Goal: Check status: Check status

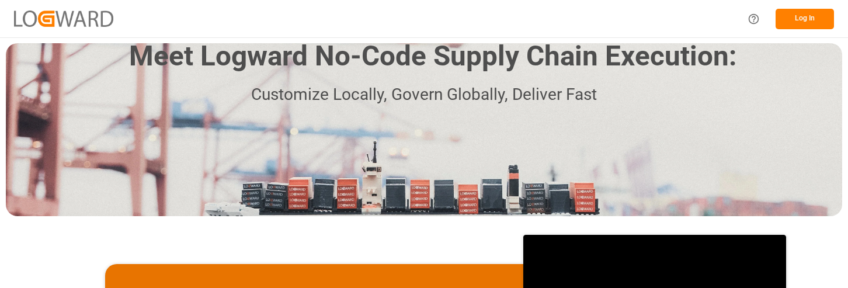
click at [806, 18] on button "Log In" at bounding box center [805, 19] width 58 height 20
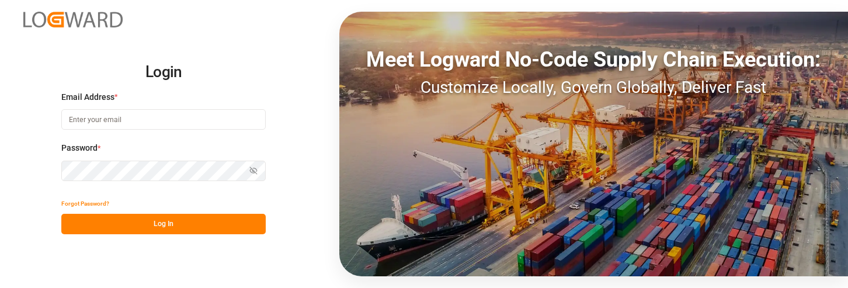
type input "[PERSON_NAME][EMAIL_ADDRESS][PERSON_NAME][DOMAIN_NAME]"
click at [179, 222] on button "Log In" at bounding box center [163, 224] width 204 height 20
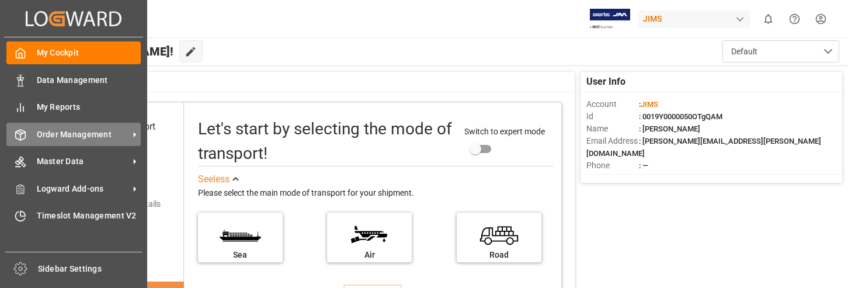
click at [35, 131] on div "Order Management Order Management" at bounding box center [73, 134] width 134 height 23
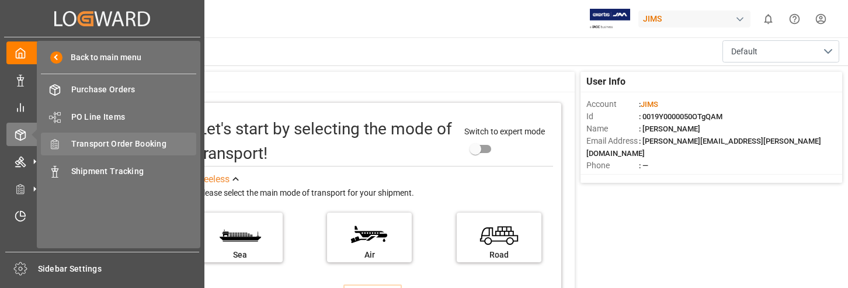
click at [117, 143] on span "Transport Order Booking" at bounding box center [134, 144] width 126 height 12
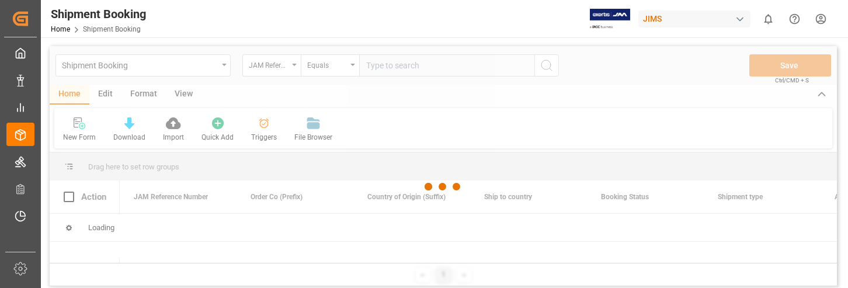
click at [401, 66] on div at bounding box center [443, 186] width 787 height 281
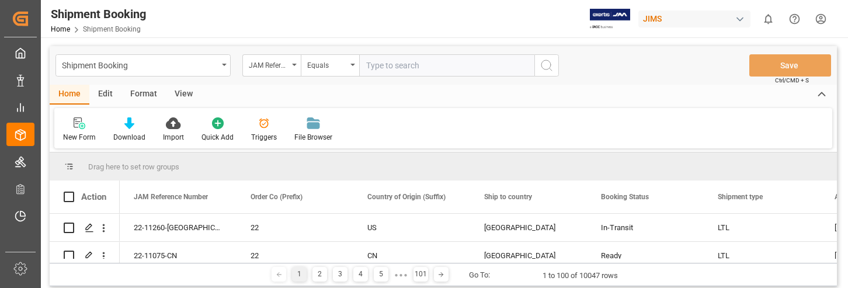
click at [401, 66] on input "text" at bounding box center [446, 65] width 175 height 22
type input "22-8643-CN"
click at [547, 63] on icon "search button" at bounding box center [547, 65] width 14 height 14
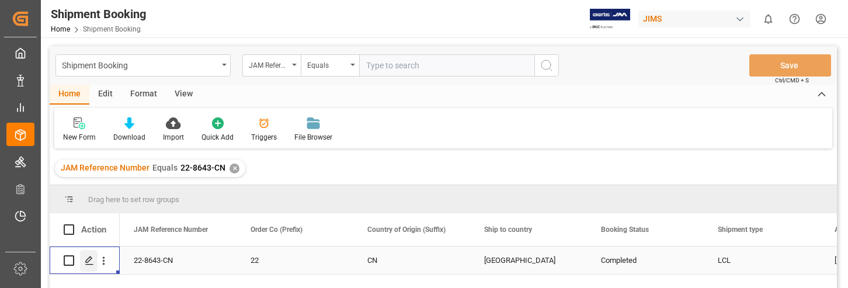
click at [89, 256] on icon "Press SPACE to select this row." at bounding box center [89, 260] width 9 height 9
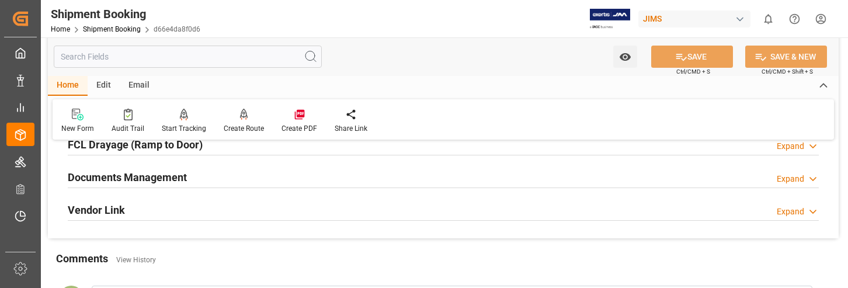
scroll to position [351, 0]
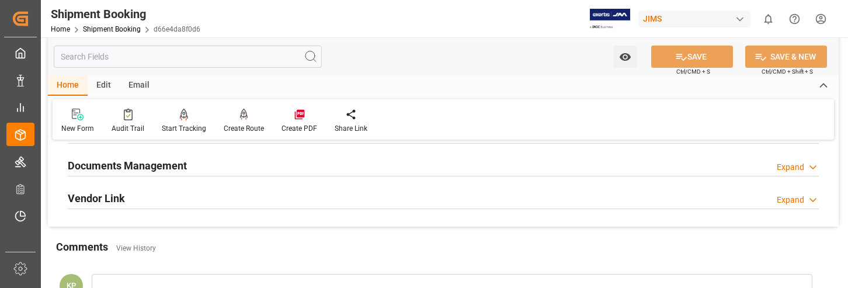
click at [797, 167] on div "Expand" at bounding box center [790, 167] width 27 height 12
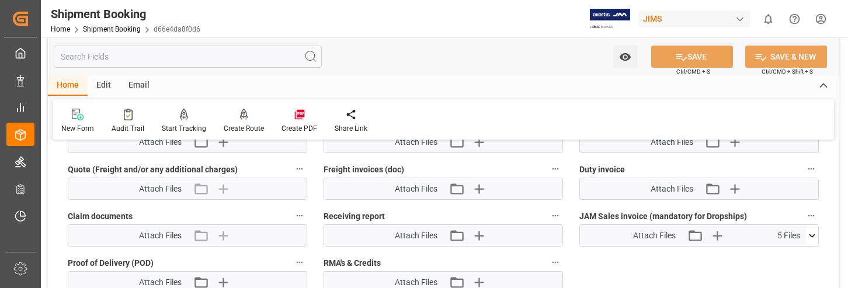
scroll to position [759, 0]
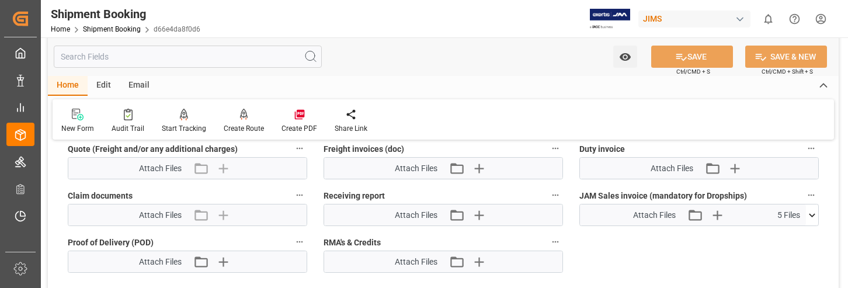
click at [811, 216] on icon at bounding box center [812, 215] width 12 height 12
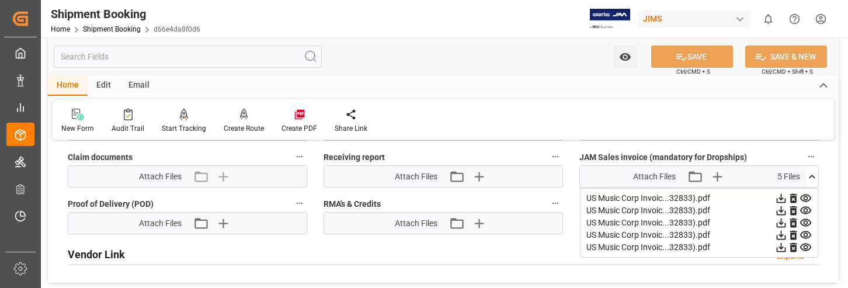
scroll to position [818, 0]
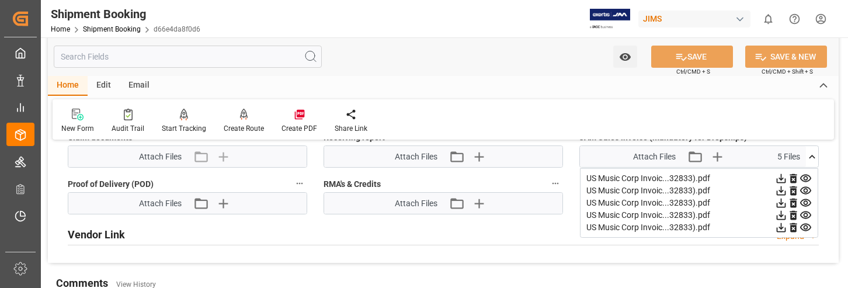
click at [782, 178] on icon at bounding box center [781, 178] width 9 height 9
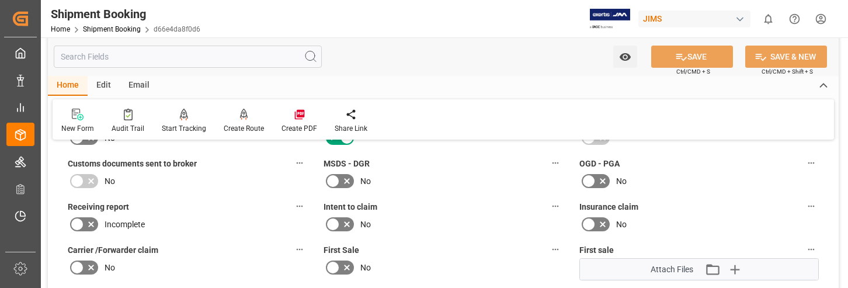
scroll to position [409, 0]
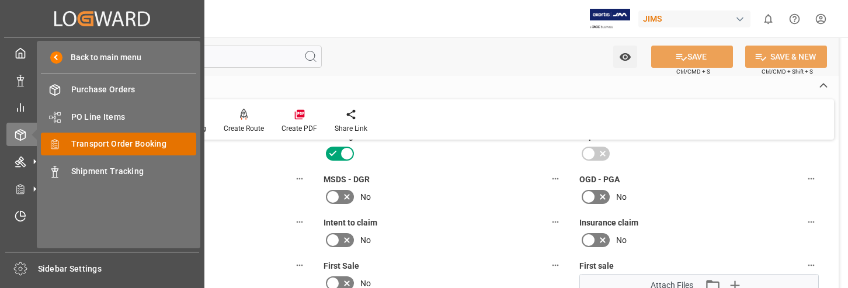
click at [99, 143] on span "Transport Order Booking" at bounding box center [134, 144] width 126 height 12
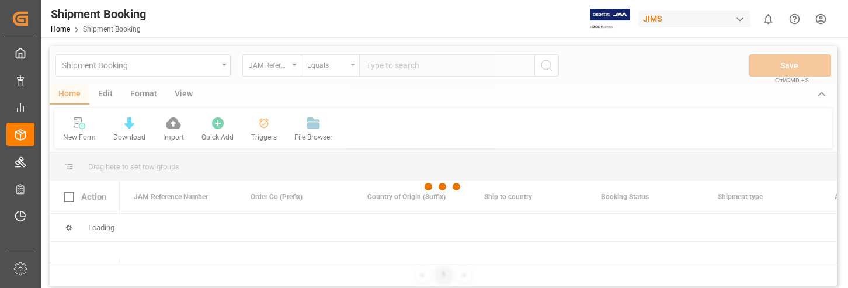
click at [413, 64] on div at bounding box center [443, 186] width 787 height 281
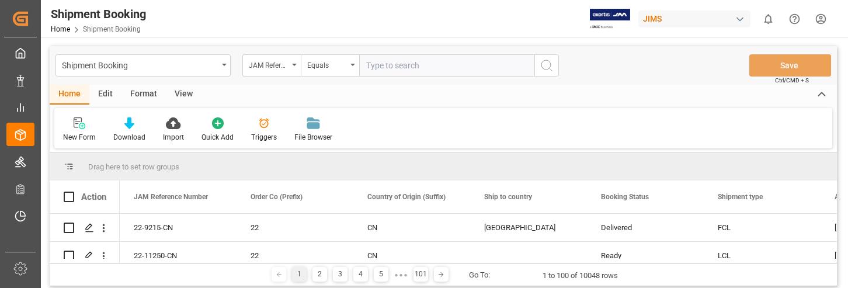
click at [414, 65] on input "text" at bounding box center [446, 65] width 175 height 22
type input "22-10980-GB"
click at [545, 65] on icon "search button" at bounding box center [547, 65] width 14 height 14
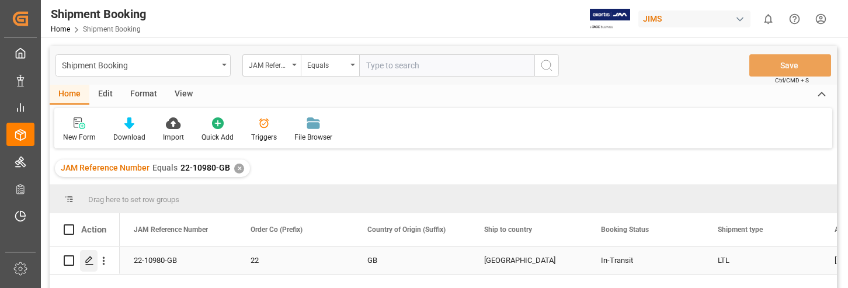
click at [86, 261] on icon "Press SPACE to select this row." at bounding box center [89, 260] width 9 height 9
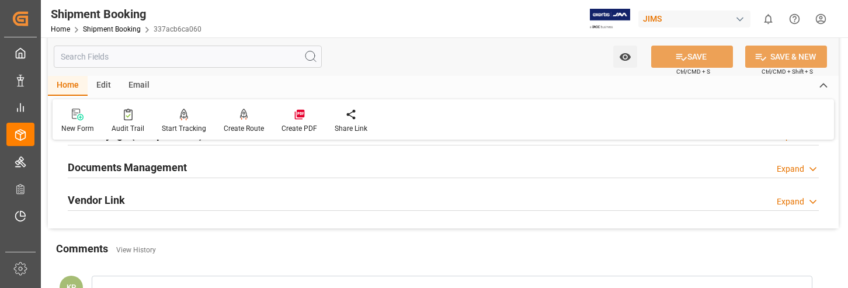
scroll to position [351, 0]
click at [791, 166] on div "Expand" at bounding box center [790, 167] width 27 height 12
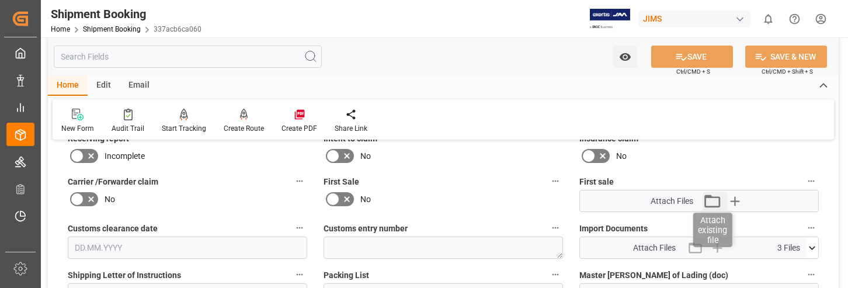
scroll to position [526, 0]
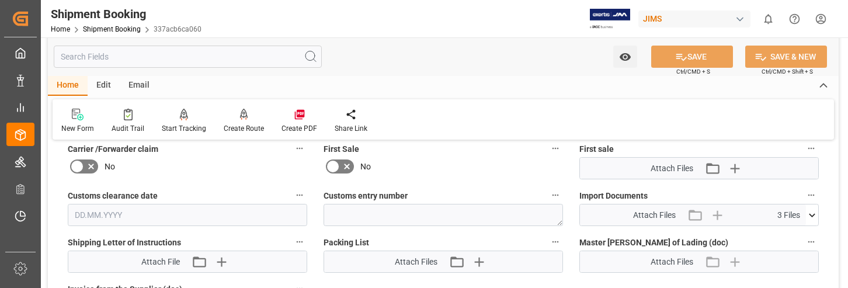
click at [813, 214] on icon at bounding box center [812, 215] width 12 height 12
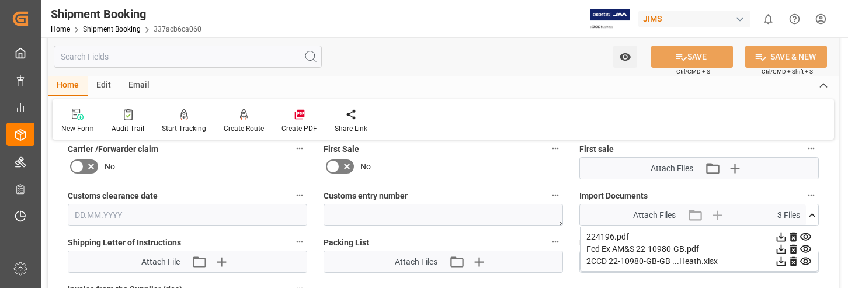
click at [780, 237] on icon at bounding box center [781, 237] width 9 height 9
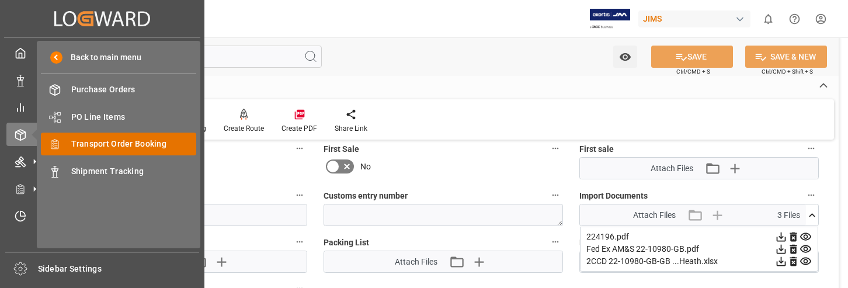
click at [105, 145] on span "Transport Order Booking" at bounding box center [134, 144] width 126 height 12
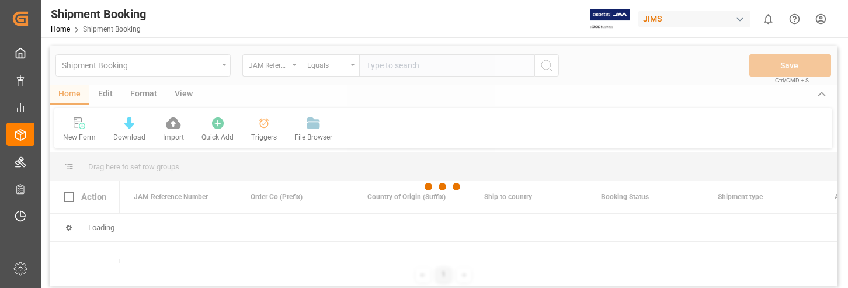
click at [393, 65] on div at bounding box center [443, 186] width 787 height 281
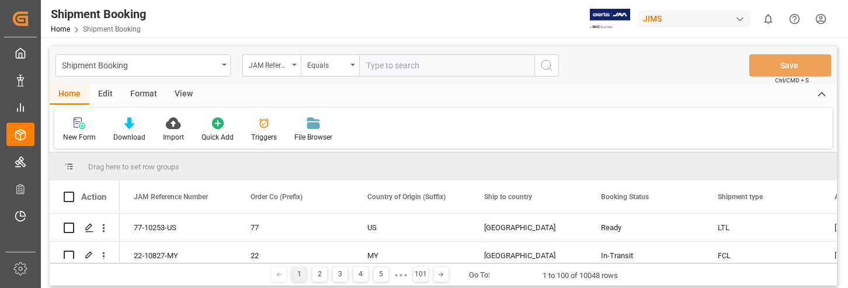
click at [401, 64] on input "text" at bounding box center [446, 65] width 175 height 22
type input "22-10393-CN"
click at [549, 70] on icon "search button" at bounding box center [547, 65] width 14 height 14
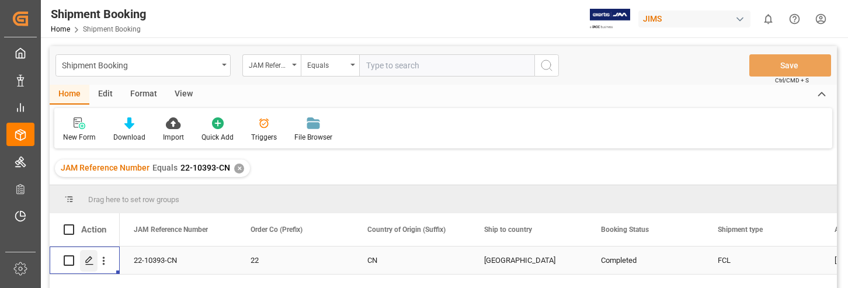
click at [90, 259] on icon "Press SPACE to select this row." at bounding box center [89, 260] width 9 height 9
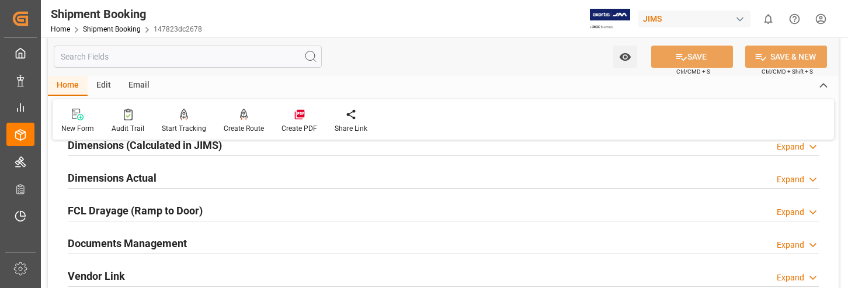
scroll to position [292, 0]
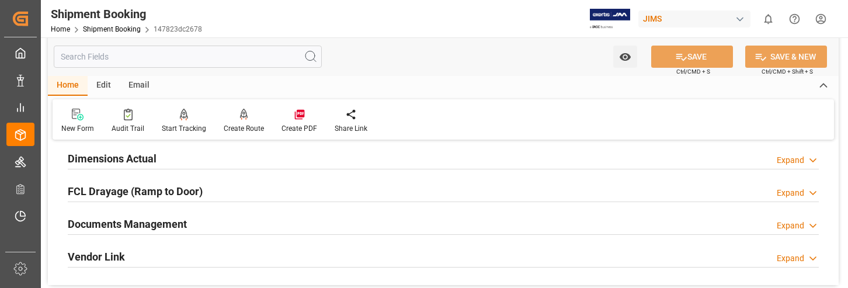
click at [789, 224] on div "Expand" at bounding box center [790, 226] width 27 height 12
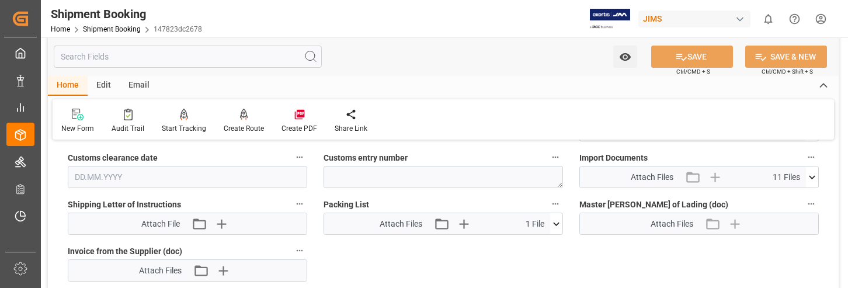
scroll to position [584, 0]
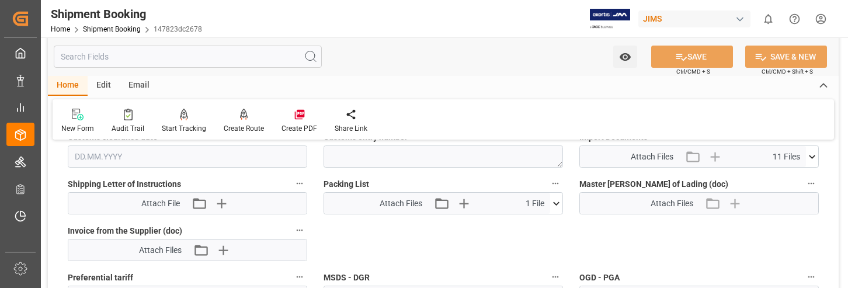
click at [810, 156] on icon at bounding box center [812, 157] width 6 height 4
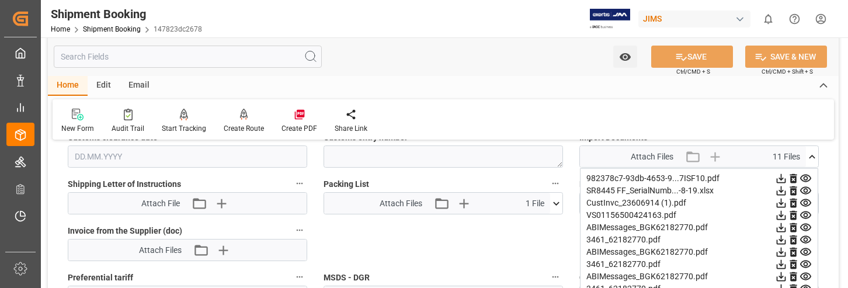
click at [780, 203] on icon at bounding box center [781, 203] width 9 height 9
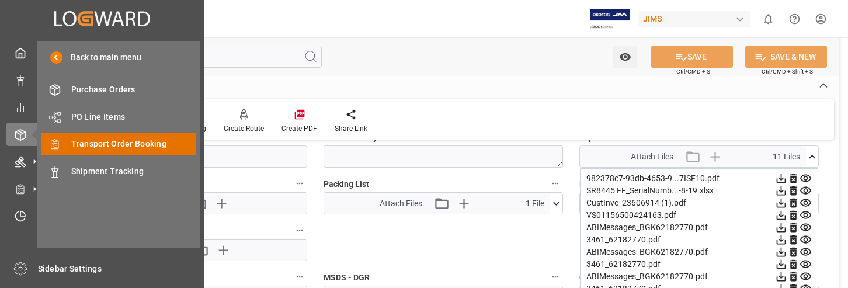
click at [149, 143] on span "Transport Order Booking" at bounding box center [134, 144] width 126 height 12
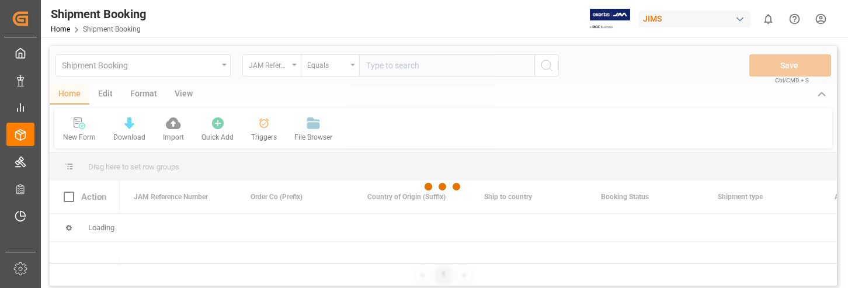
click at [392, 66] on input "text" at bounding box center [446, 65] width 175 height 22
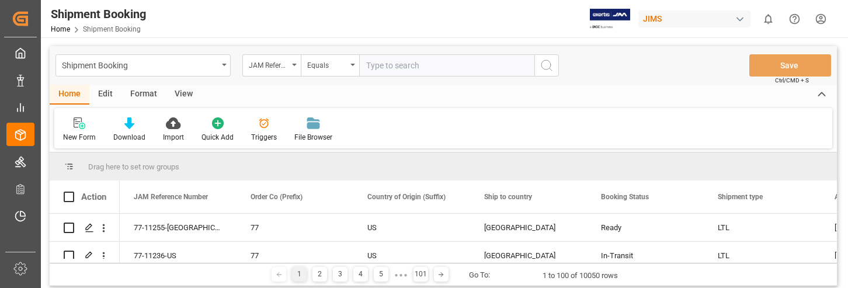
click at [397, 66] on input "text" at bounding box center [446, 65] width 175 height 22
type input "22-9252-CN"
click at [546, 70] on icon "search button" at bounding box center [547, 65] width 14 height 14
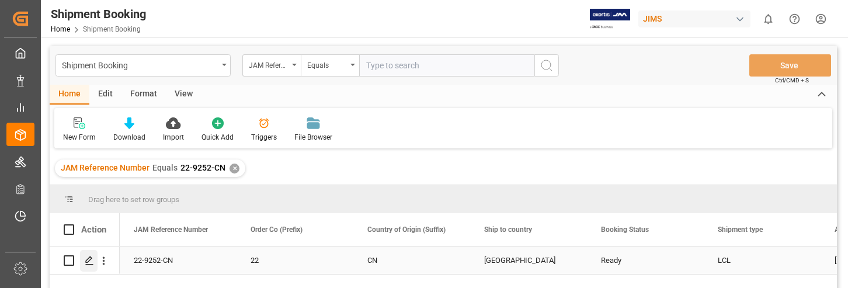
click at [88, 259] on icon "Press SPACE to select this row." at bounding box center [89, 260] width 9 height 9
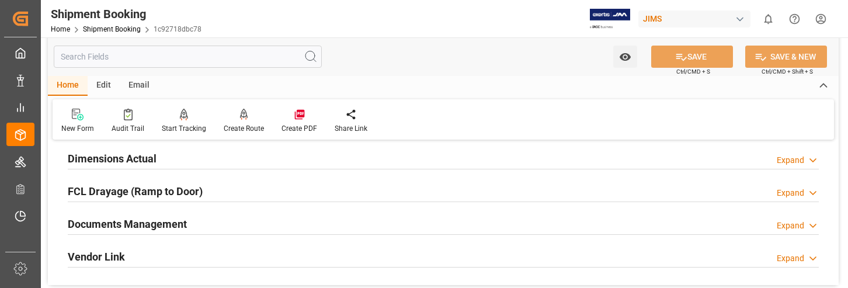
scroll to position [351, 0]
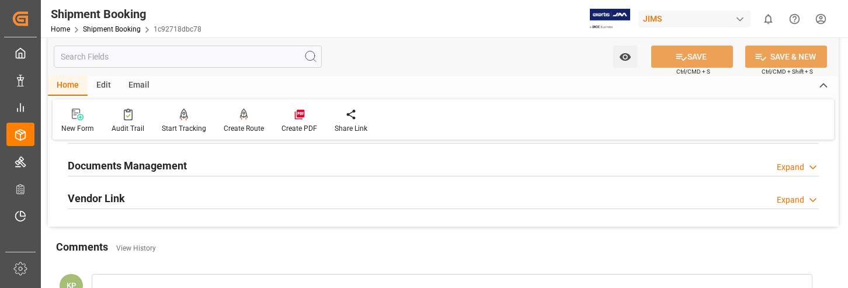
click at [790, 165] on div "Expand" at bounding box center [790, 167] width 27 height 12
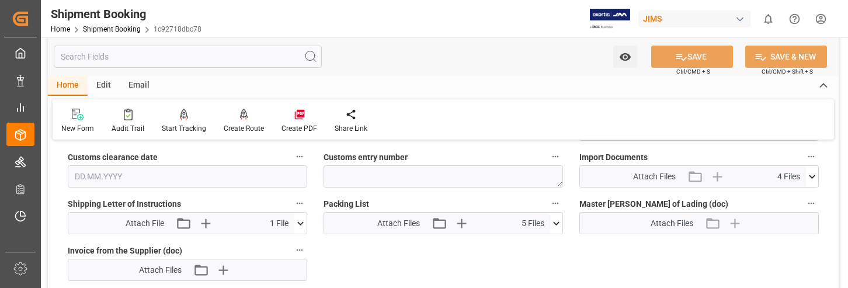
scroll to position [584, 0]
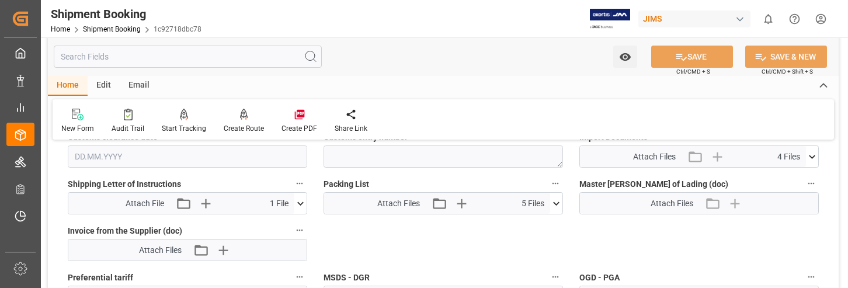
click at [810, 155] on icon at bounding box center [812, 157] width 6 height 4
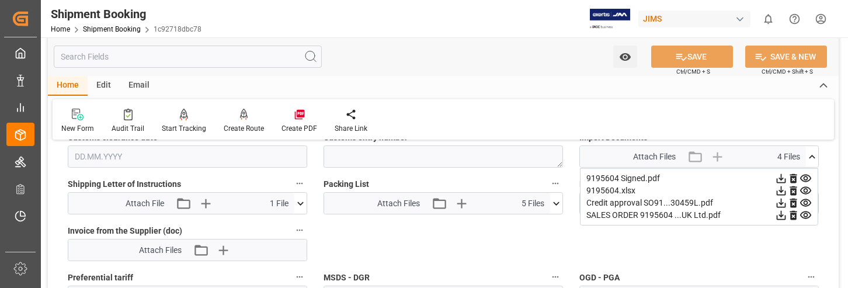
click at [783, 213] on icon at bounding box center [781, 215] width 12 height 12
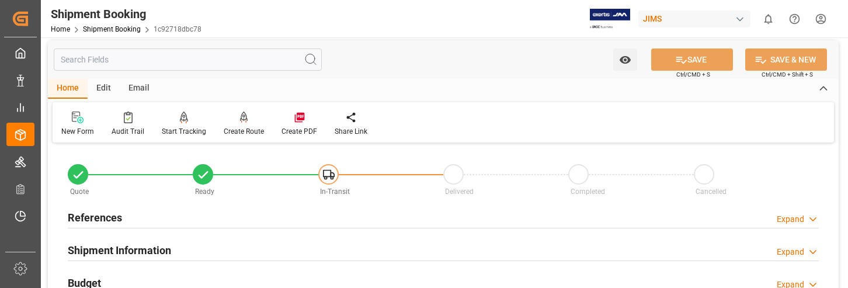
scroll to position [0, 0]
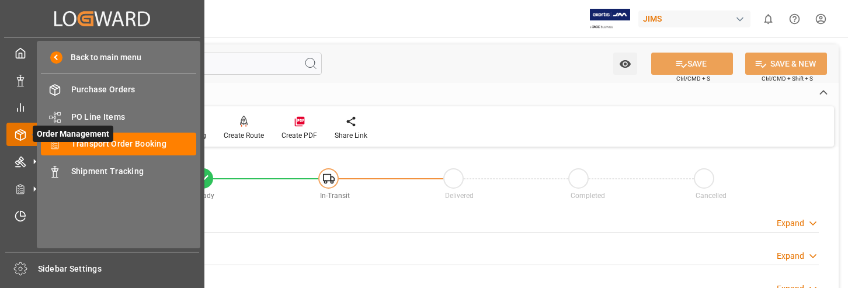
click at [20, 136] on line at bounding box center [20, 137] width 0 height 6
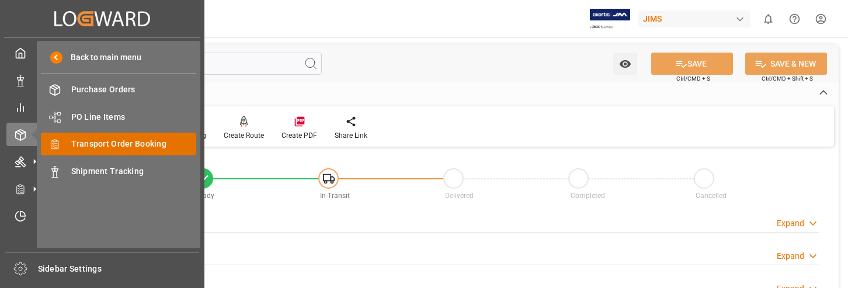
click at [136, 144] on span "Transport Order Booking" at bounding box center [134, 144] width 126 height 12
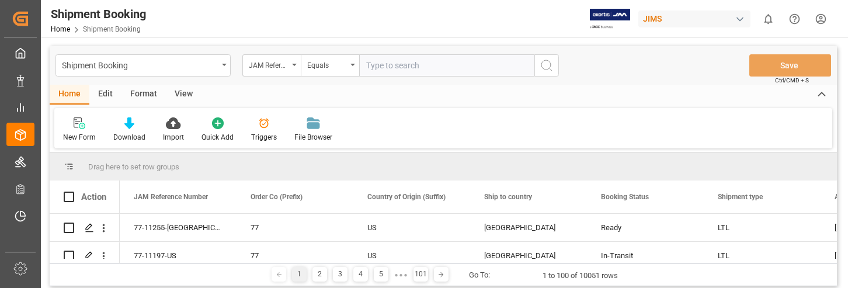
click at [406, 65] on input "text" at bounding box center [446, 65] width 175 height 22
type input "22-10519-CN"
click at [549, 64] on icon "search button" at bounding box center [547, 65] width 14 height 14
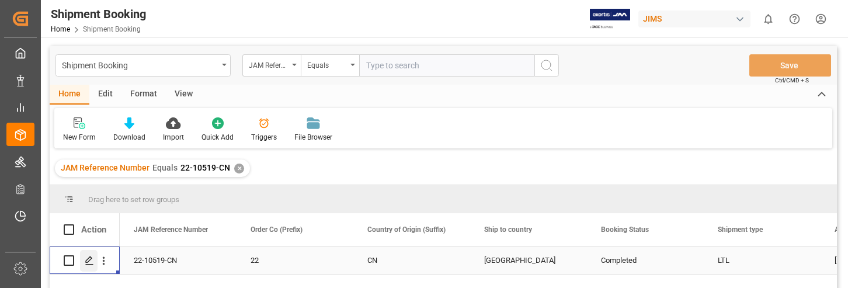
click at [89, 258] on polygon "Press SPACE to select this row." at bounding box center [89, 260] width 6 height 6
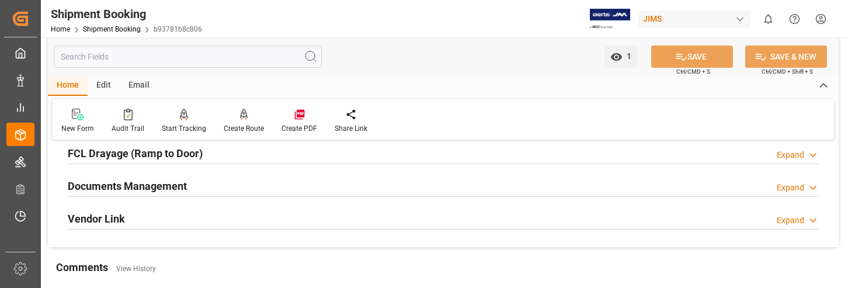
scroll to position [351, 0]
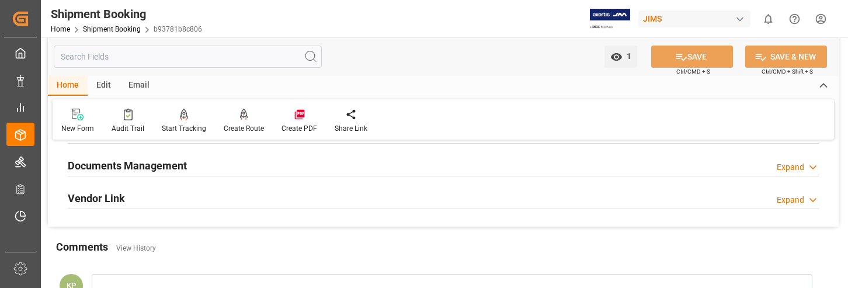
click at [793, 167] on div "Expand" at bounding box center [790, 167] width 27 height 12
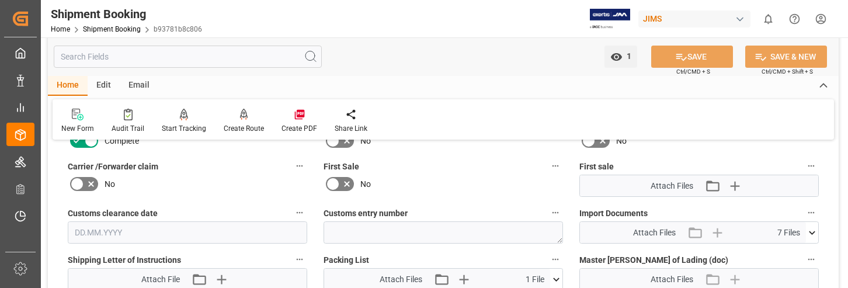
scroll to position [526, 0]
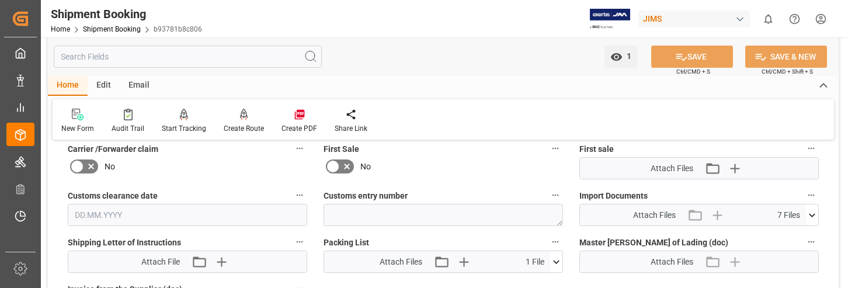
click at [811, 213] on icon at bounding box center [812, 215] width 12 height 12
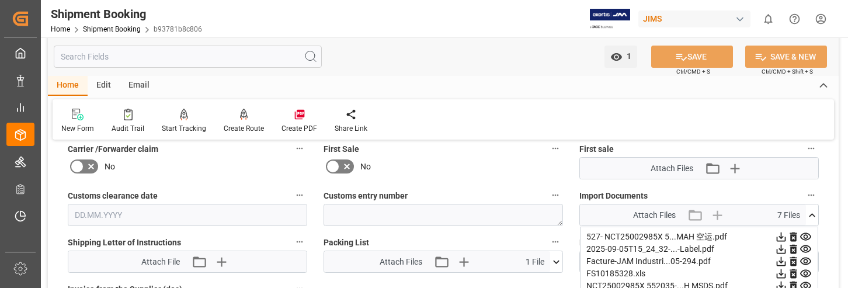
scroll to position [584, 0]
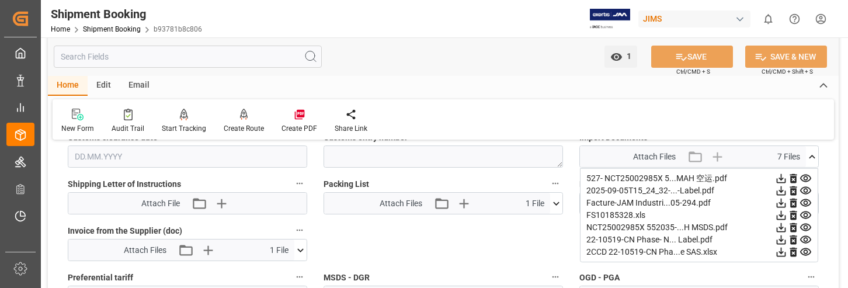
click at [780, 204] on icon at bounding box center [781, 203] width 9 height 9
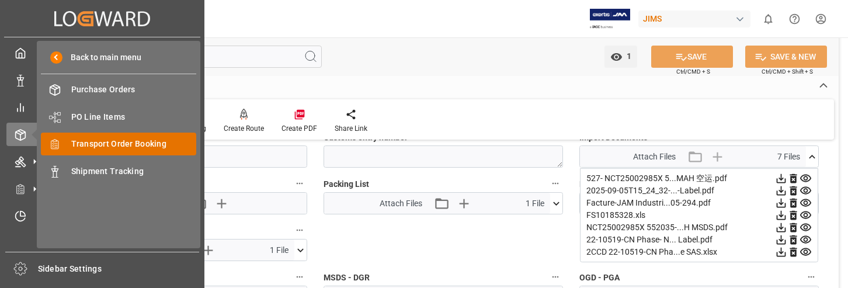
click at [124, 145] on span "Transport Order Booking" at bounding box center [134, 144] width 126 height 12
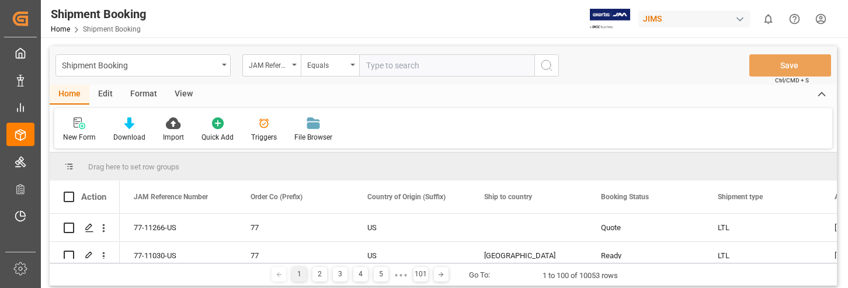
click at [390, 67] on input "text" at bounding box center [446, 65] width 175 height 22
type input "22-10190-[GEOGRAPHIC_DATA]"
drag, startPoint x: 545, startPoint y: 64, endPoint x: 586, endPoint y: 75, distance: 42.2
click at [546, 64] on icon "search button" at bounding box center [547, 65] width 14 height 14
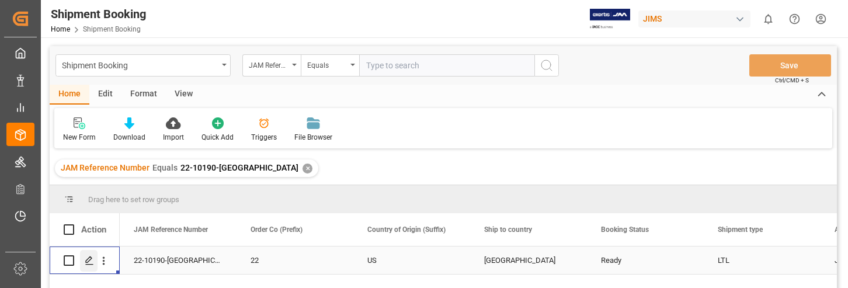
click at [89, 261] on icon "Press SPACE to select this row." at bounding box center [89, 260] width 9 height 9
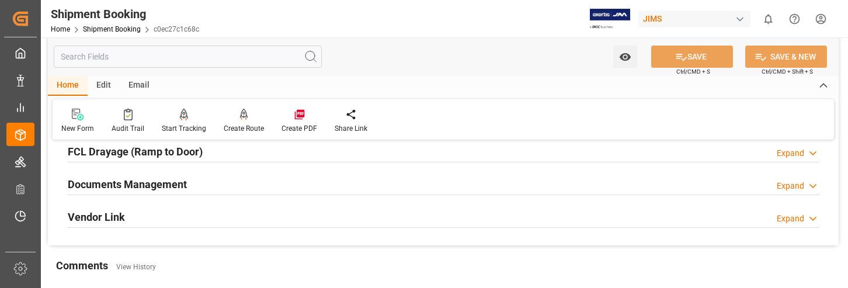
scroll to position [351, 0]
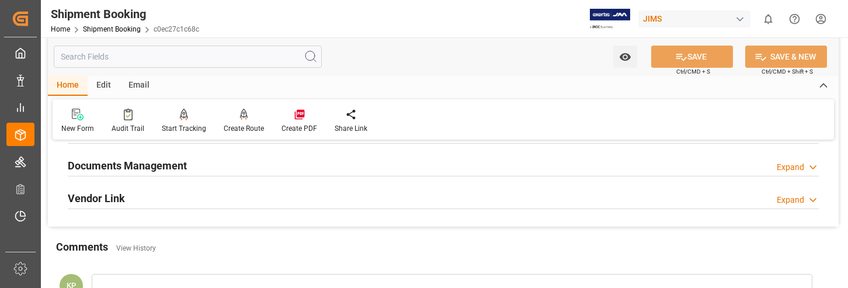
click at [789, 167] on div "Expand" at bounding box center [790, 167] width 27 height 12
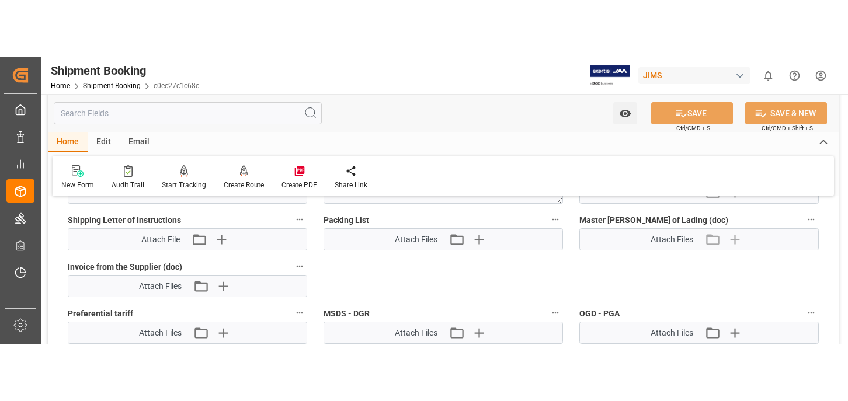
scroll to position [584, 0]
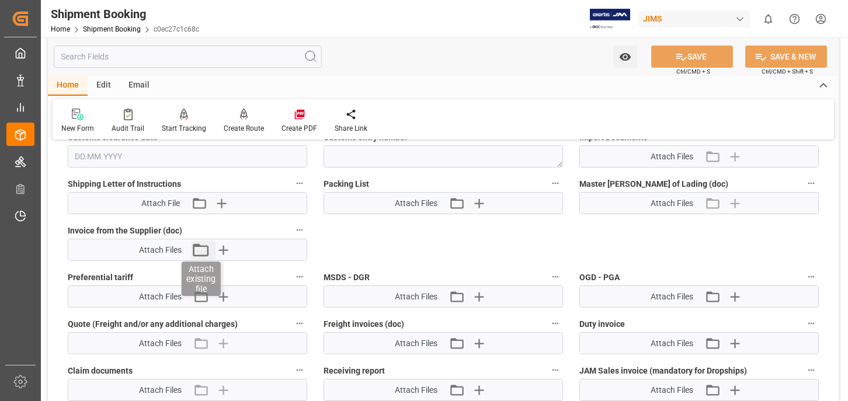
click at [200, 251] on icon "button" at bounding box center [201, 250] width 19 height 19
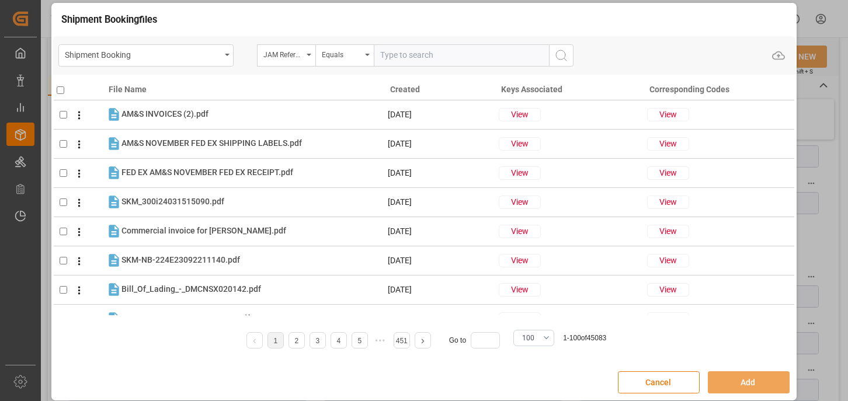
drag, startPoint x: 667, startPoint y: 380, endPoint x: 646, endPoint y: 375, distance: 21.7
click at [666, 287] on button "Cancel" at bounding box center [659, 383] width 82 height 22
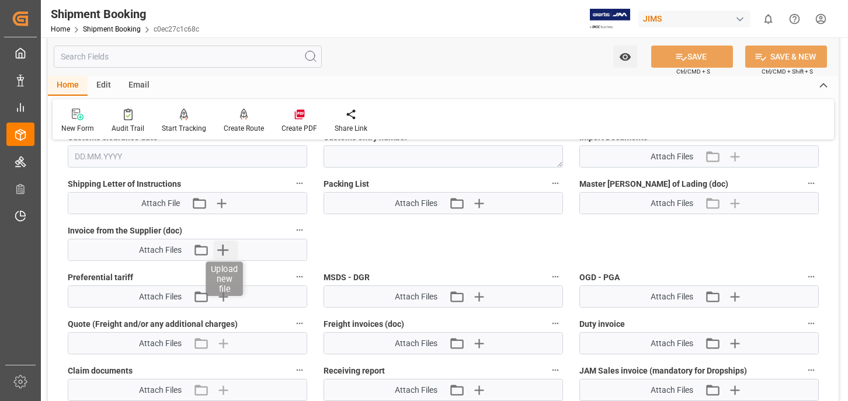
click at [223, 246] on icon "button" at bounding box center [222, 250] width 11 height 11
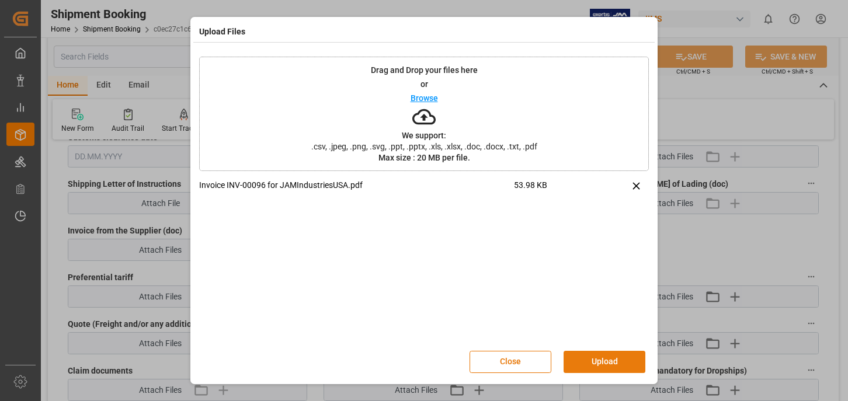
click at [616, 287] on button "Upload" at bounding box center [605, 362] width 82 height 22
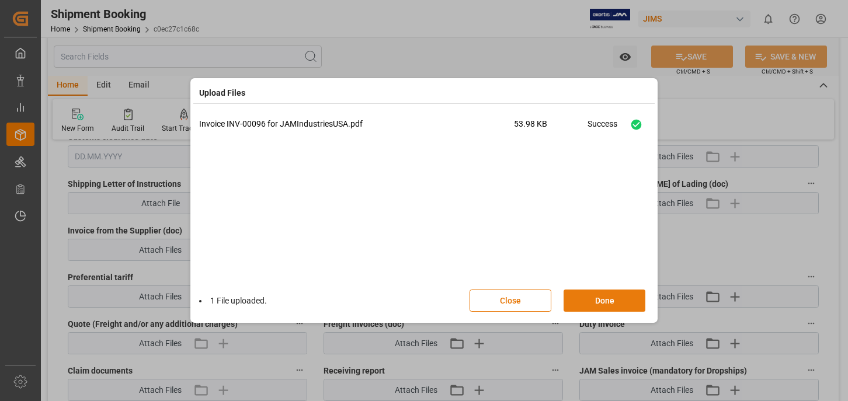
click at [608, 287] on button "Done" at bounding box center [605, 301] width 82 height 22
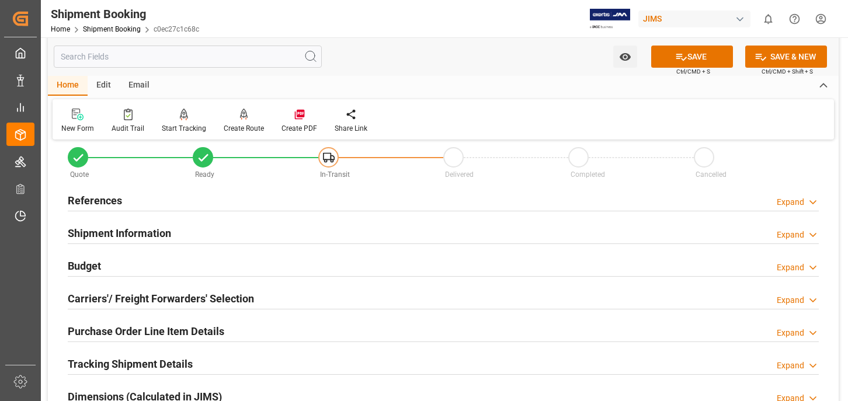
scroll to position [0, 0]
